Goal: Transaction & Acquisition: Book appointment/travel/reservation

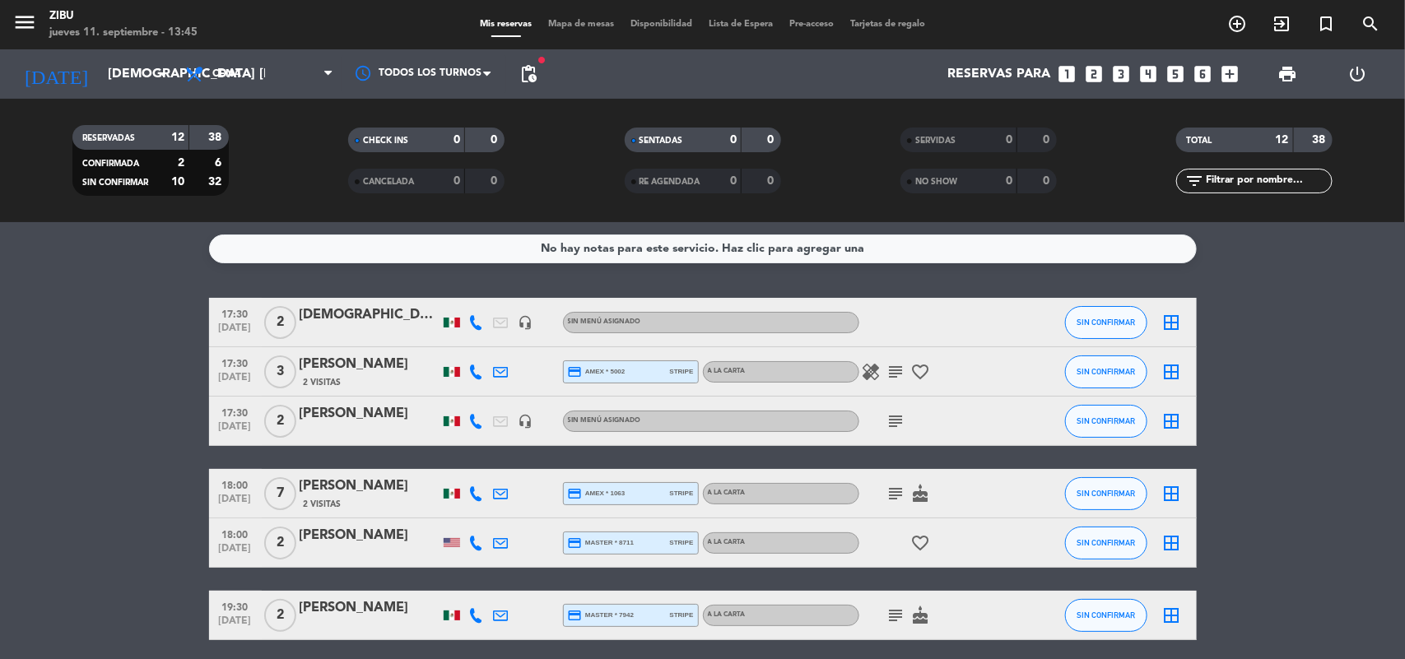
click at [1091, 72] on icon "looks_two" at bounding box center [1094, 73] width 21 height 21
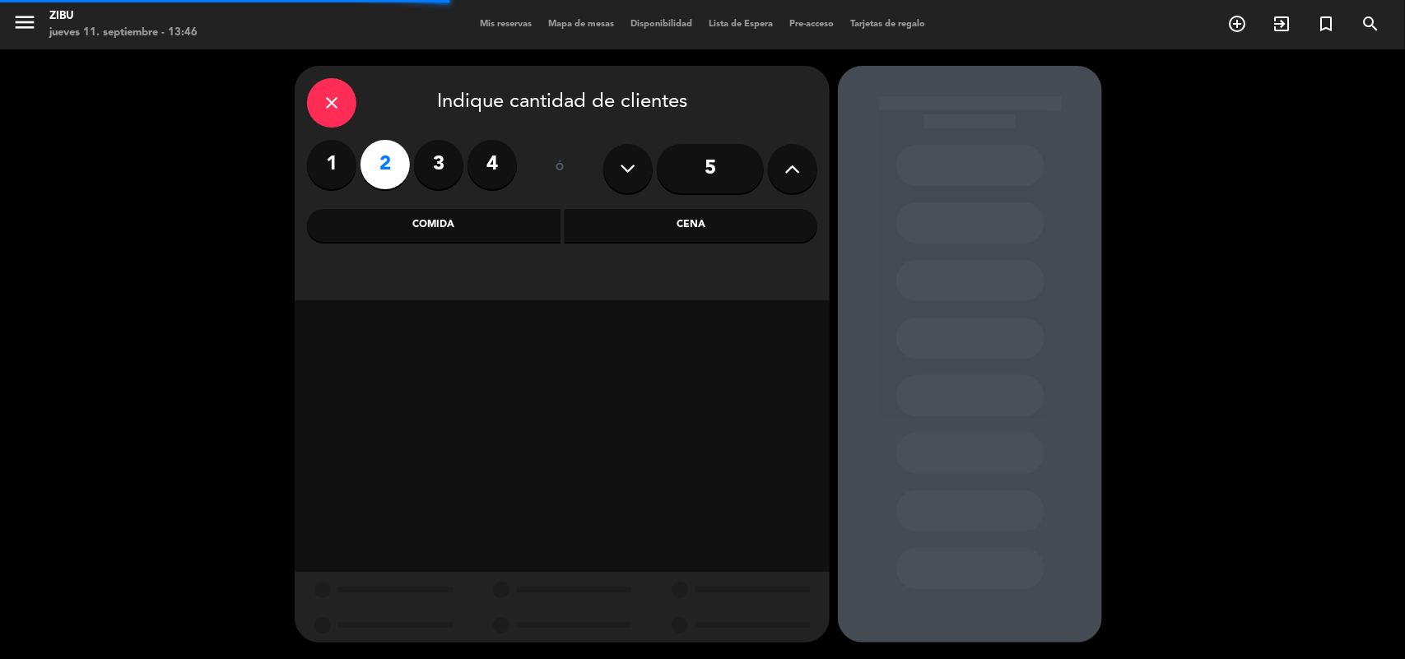
click at [643, 235] on div "Cena" at bounding box center [690, 225] width 253 height 33
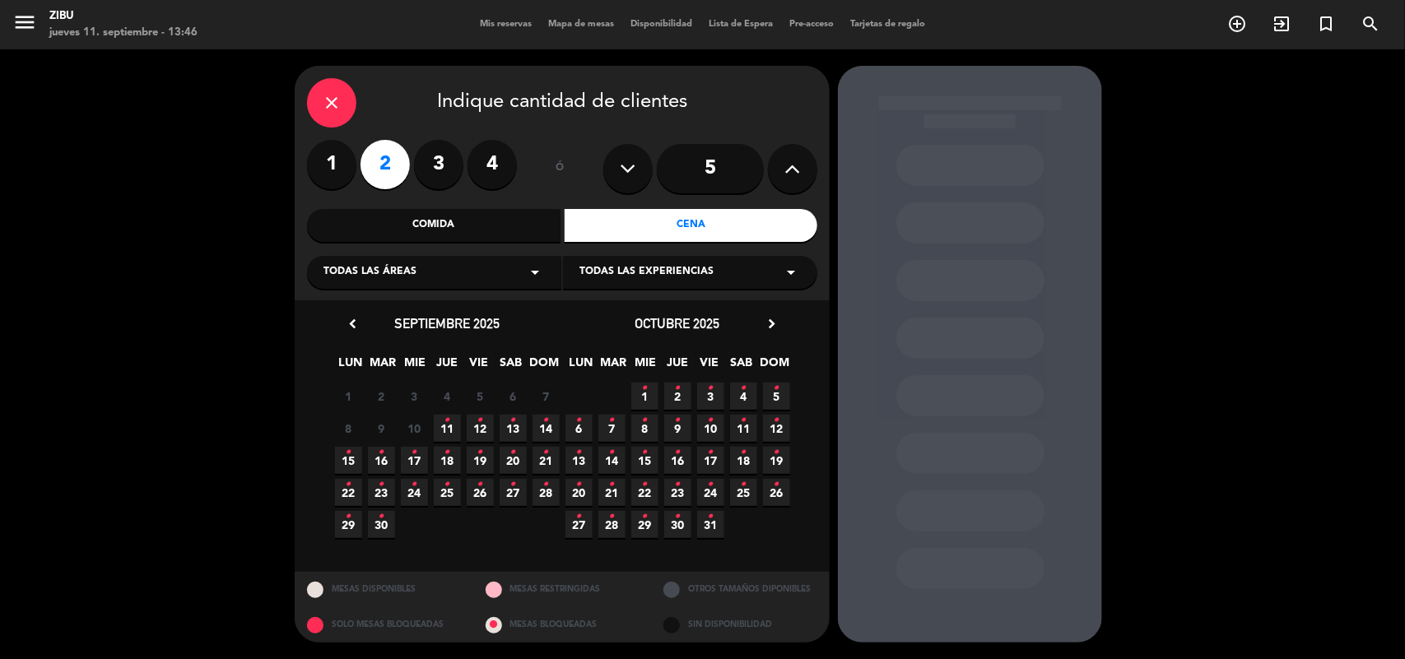
click at [444, 421] on icon "•" at bounding box center [447, 420] width 6 height 26
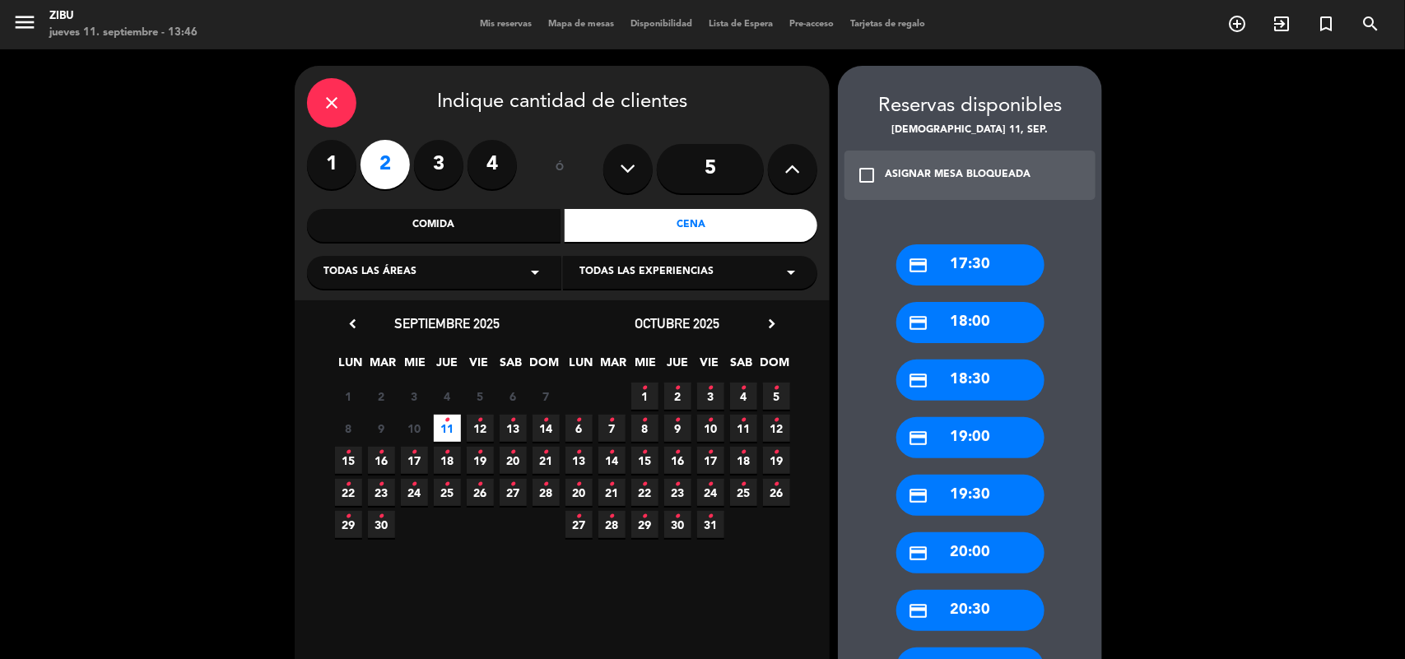
drag, startPoint x: 961, startPoint y: 261, endPoint x: 932, endPoint y: 274, distance: 31.7
click at [932, 274] on div "credit_card 17:30" at bounding box center [970, 264] width 148 height 41
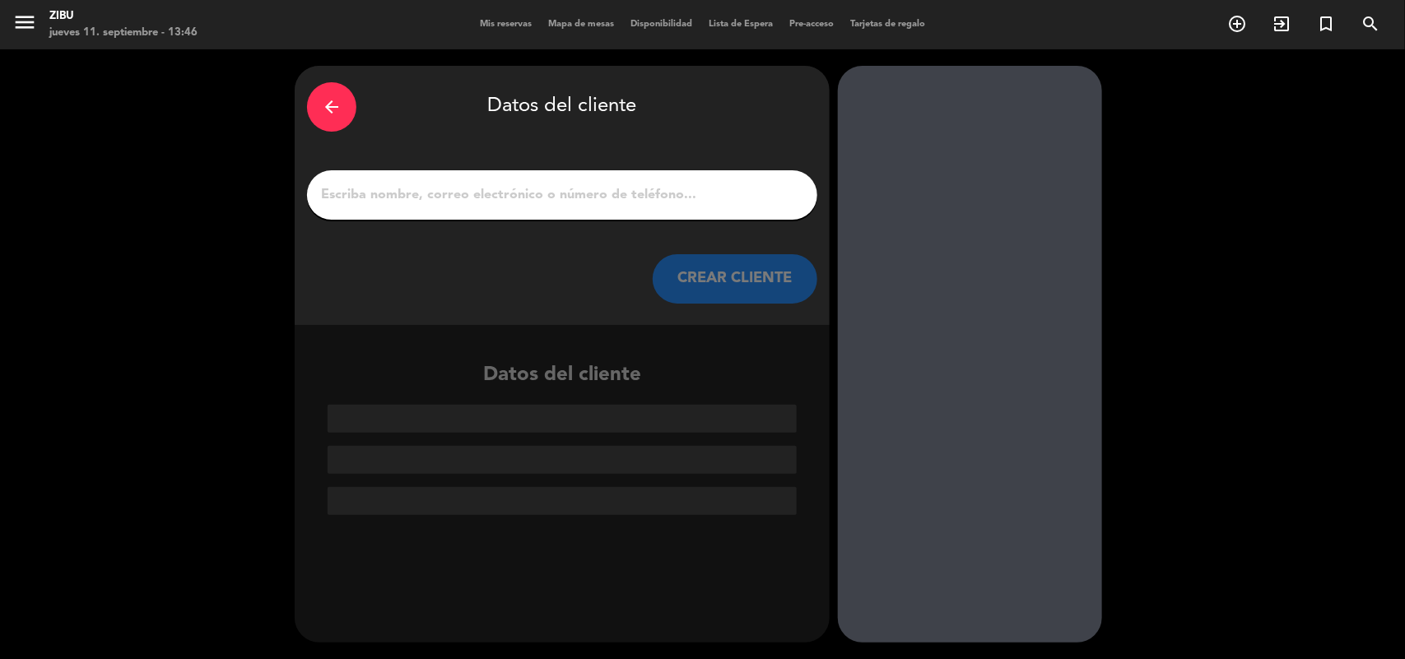
click at [671, 174] on div at bounding box center [562, 194] width 510 height 49
click at [648, 194] on input "1" at bounding box center [561, 195] width 485 height 23
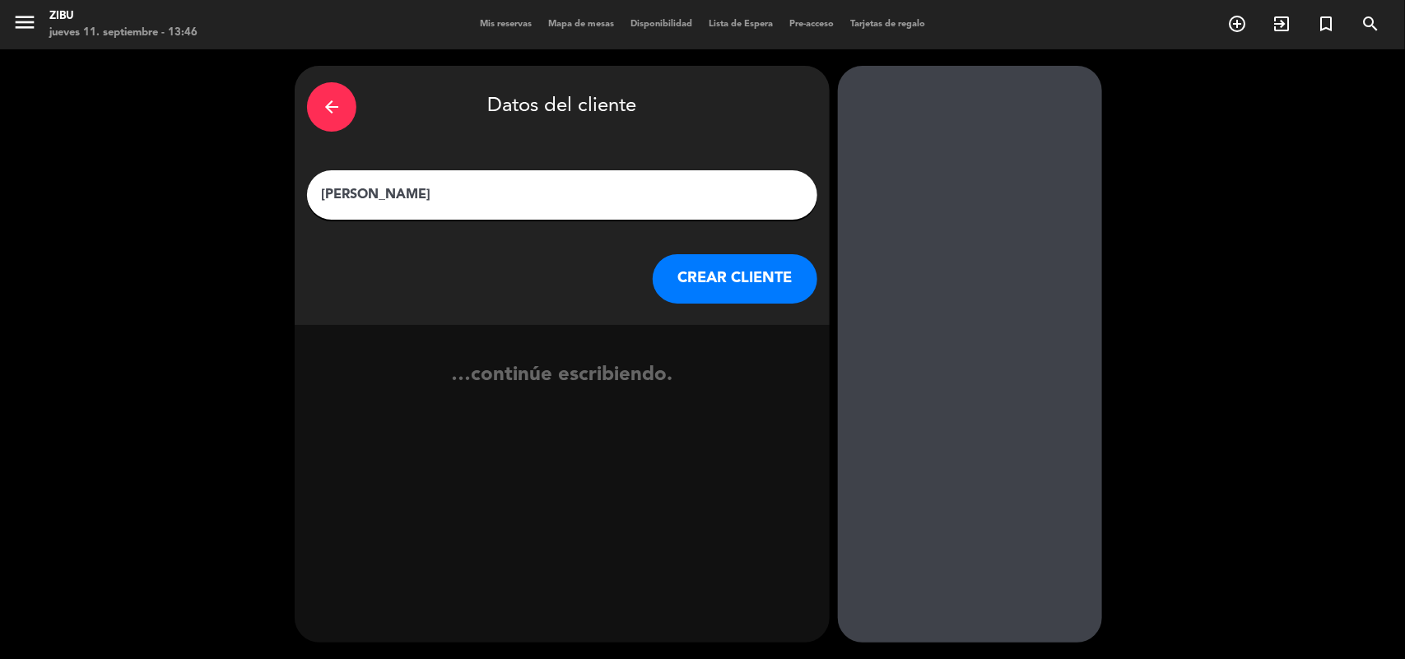
type input "[PERSON_NAME]"
click at [761, 281] on button "CREAR CLIENTE" at bounding box center [735, 278] width 165 height 49
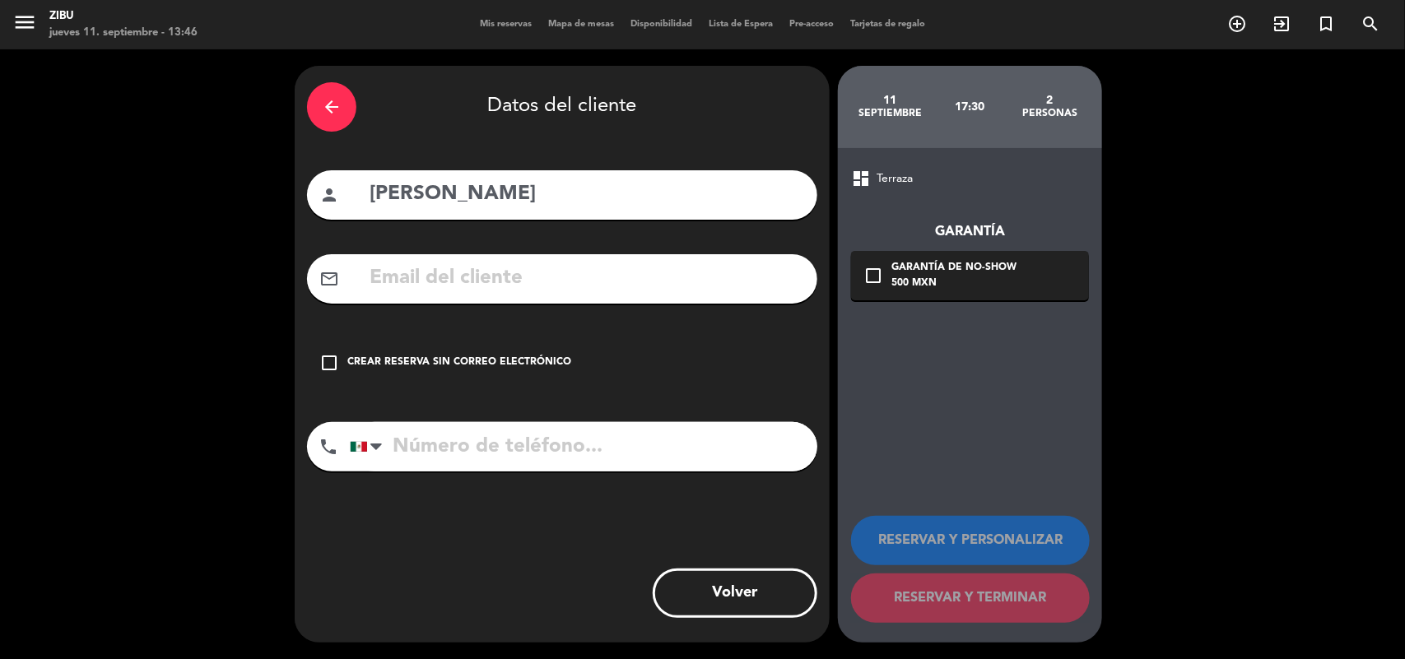
click at [351, 365] on div "Crear reserva sin correo electrónico" at bounding box center [459, 363] width 224 height 16
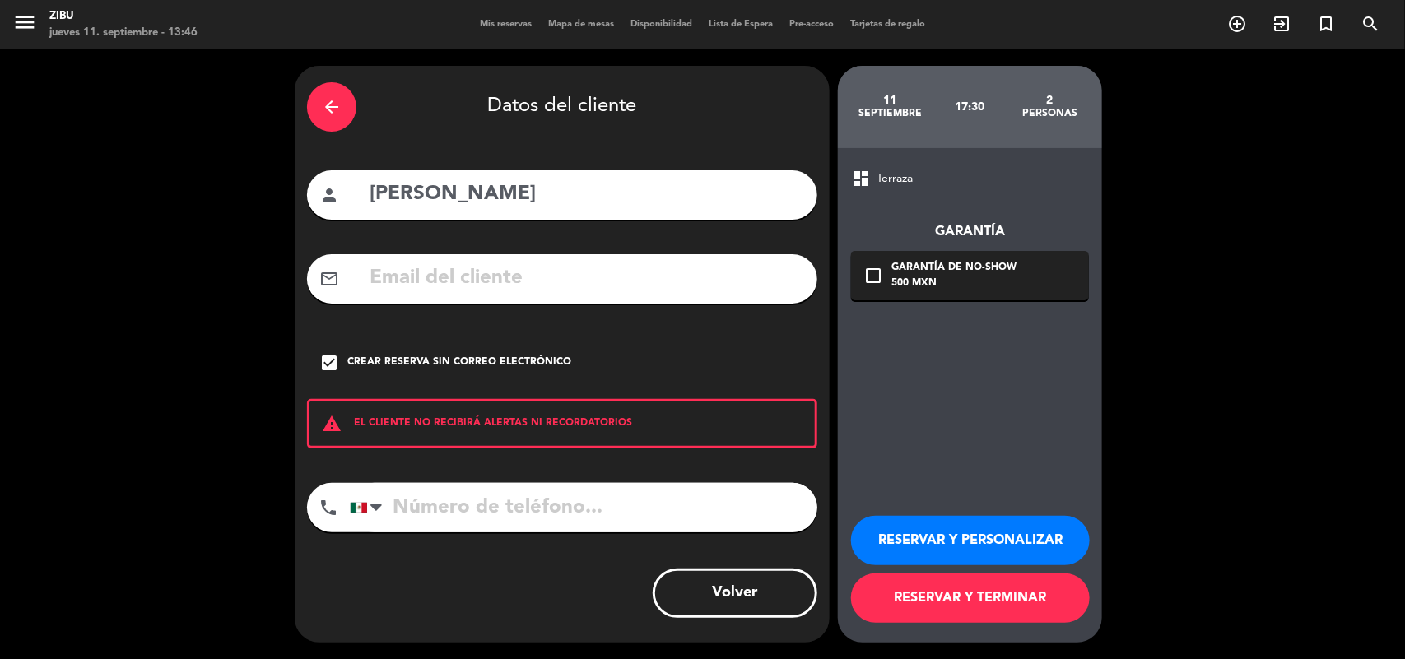
click at [437, 500] on input "tel" at bounding box center [583, 507] width 467 height 49
type input "5554030131"
click at [969, 535] on button "RESERVAR Y PERSONALIZAR" at bounding box center [970, 540] width 239 height 49
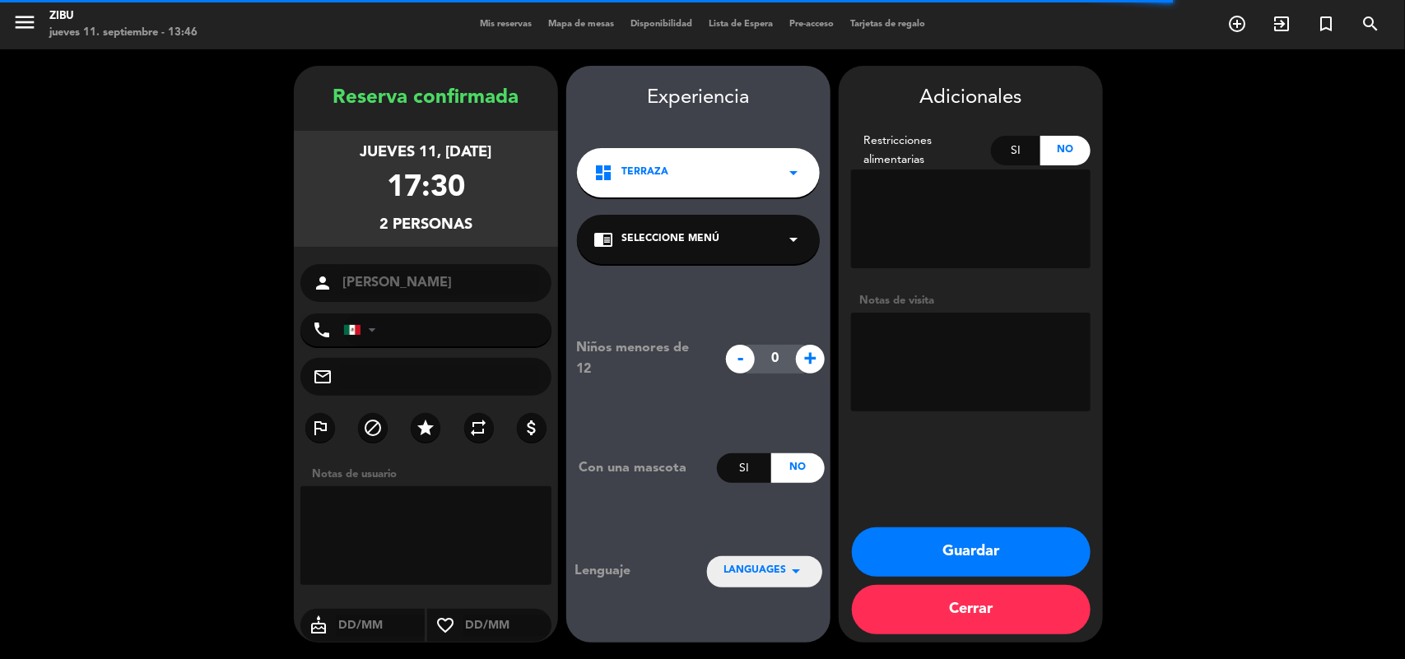
type input "[PHONE_NUMBER]"
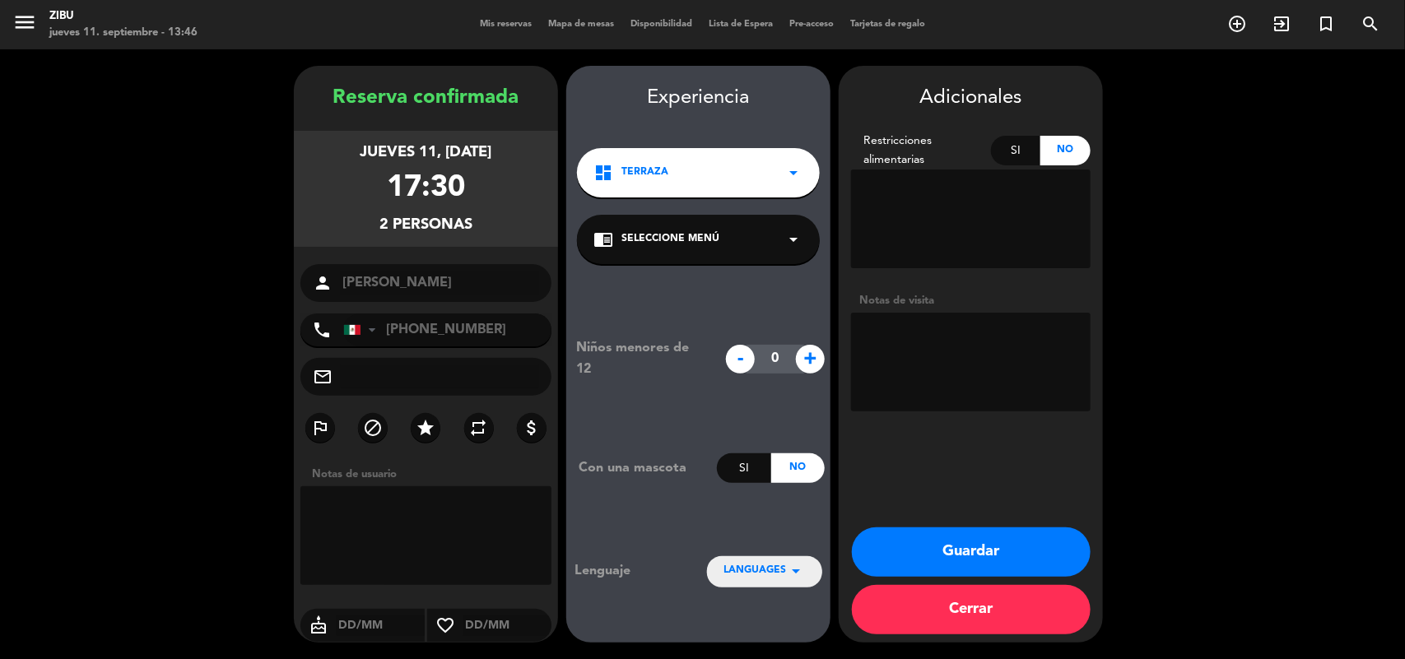
click at [982, 337] on textarea at bounding box center [970, 362] width 239 height 99
type textarea "Cumpleaños"
click at [977, 539] on button "Guardar" at bounding box center [971, 551] width 239 height 49
